Goal: Complete application form: Complete application form

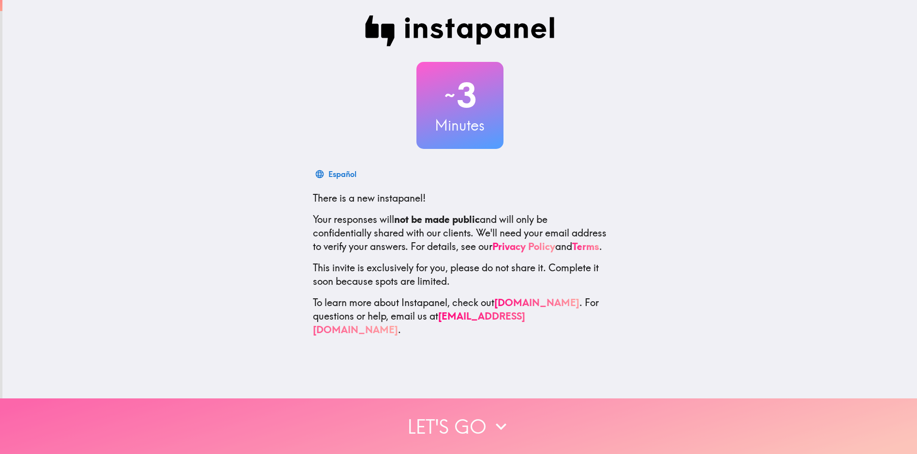
click at [506, 430] on button "Let's go" at bounding box center [458, 427] width 917 height 56
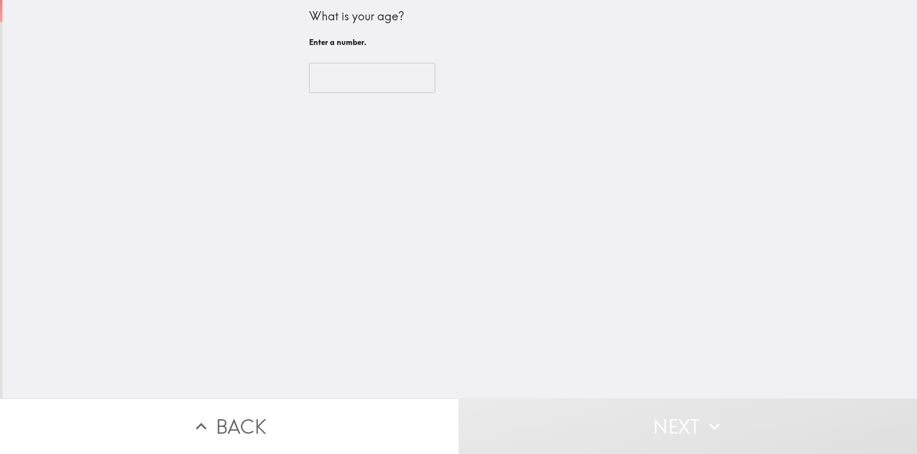
click at [372, 69] on input "number" at bounding box center [372, 78] width 126 height 30
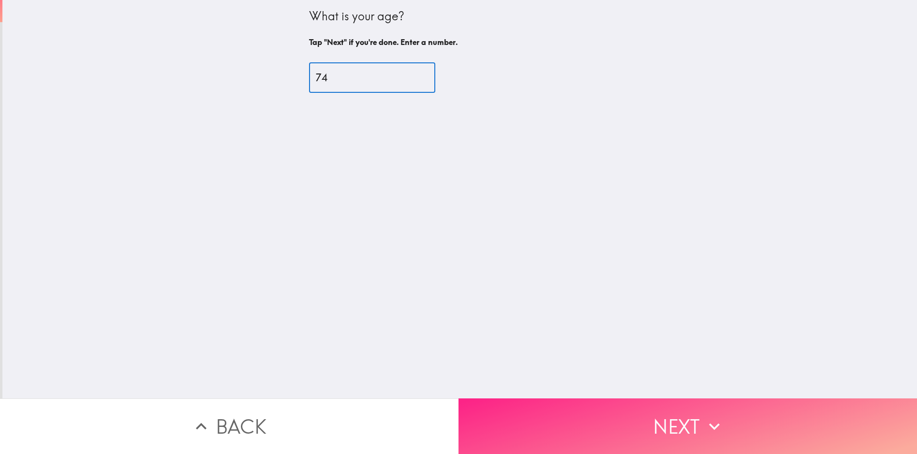
type input "74"
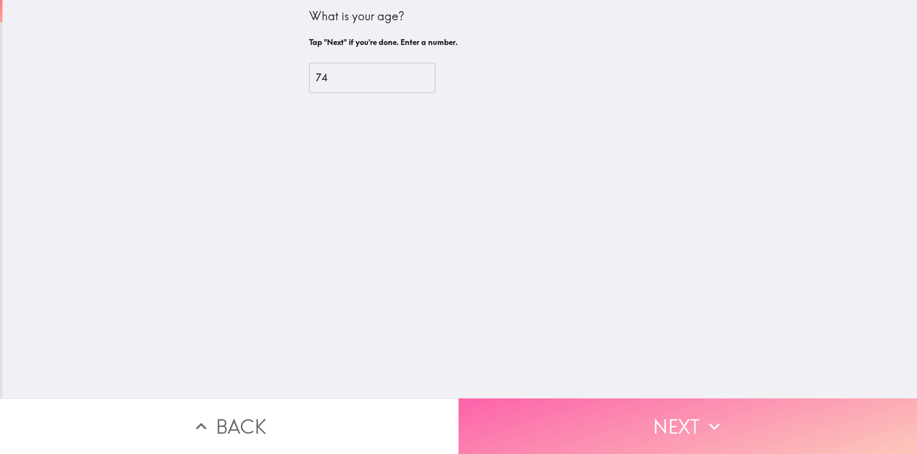
click at [569, 417] on button "Next" at bounding box center [688, 427] width 459 height 56
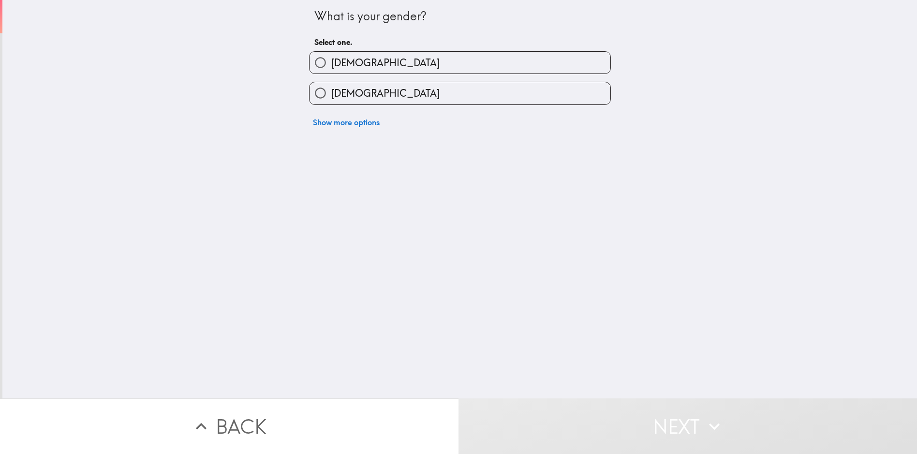
click at [371, 68] on label "[DEMOGRAPHIC_DATA]" at bounding box center [460, 63] width 301 height 22
click at [331, 68] on input "[DEMOGRAPHIC_DATA]" at bounding box center [321, 63] width 22 height 22
radio input "true"
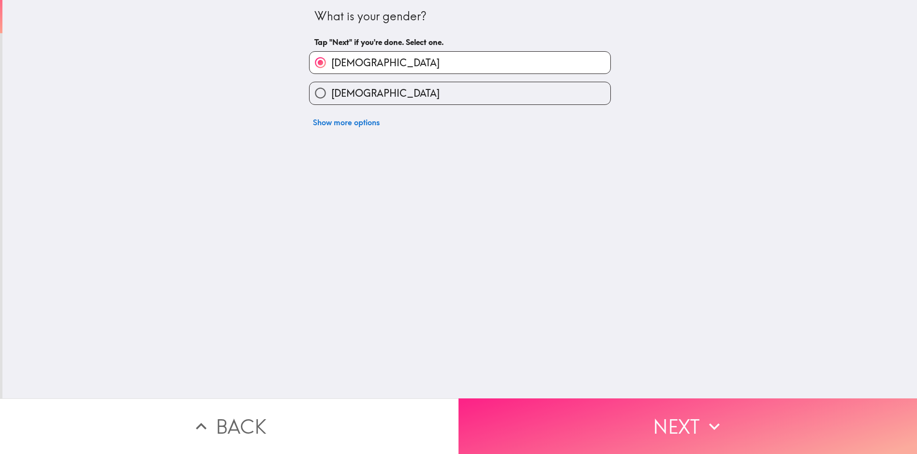
click at [656, 440] on button "Next" at bounding box center [688, 427] width 459 height 56
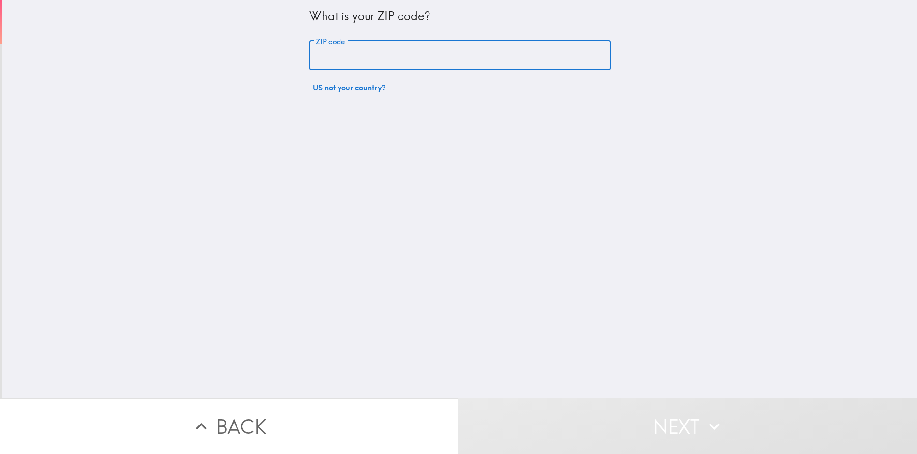
click at [400, 59] on input "ZIP code" at bounding box center [460, 56] width 302 height 30
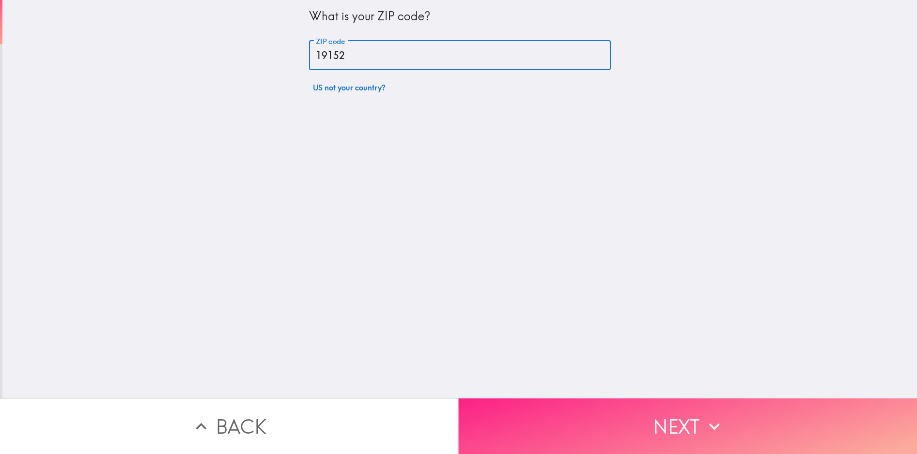
type input "19152"
click at [721, 427] on icon "button" at bounding box center [714, 426] width 21 height 21
